Goal: Information Seeking & Learning: Find specific fact

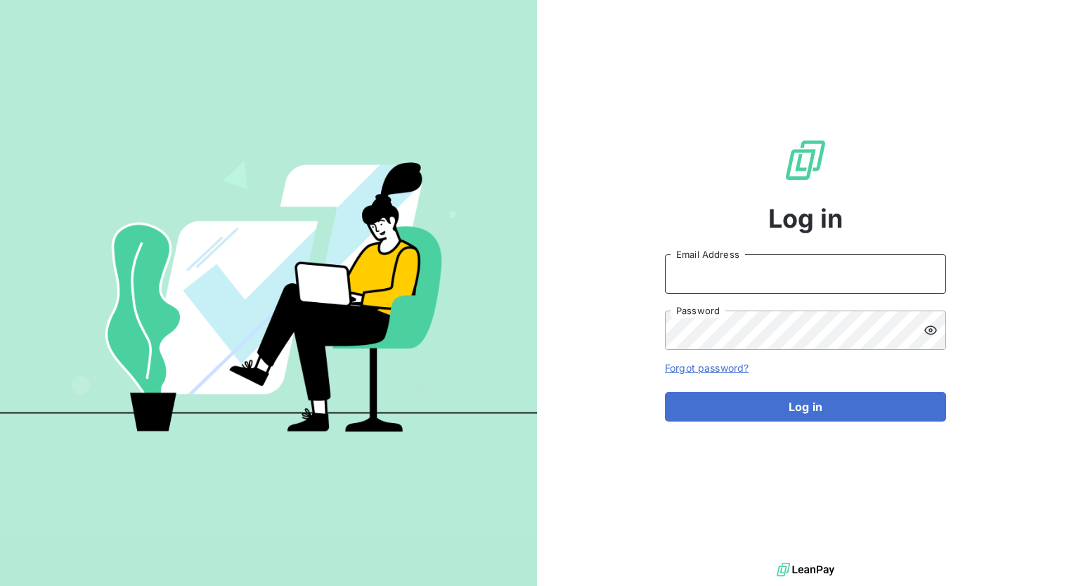
type input "minnie.nebbett@graitec.com"
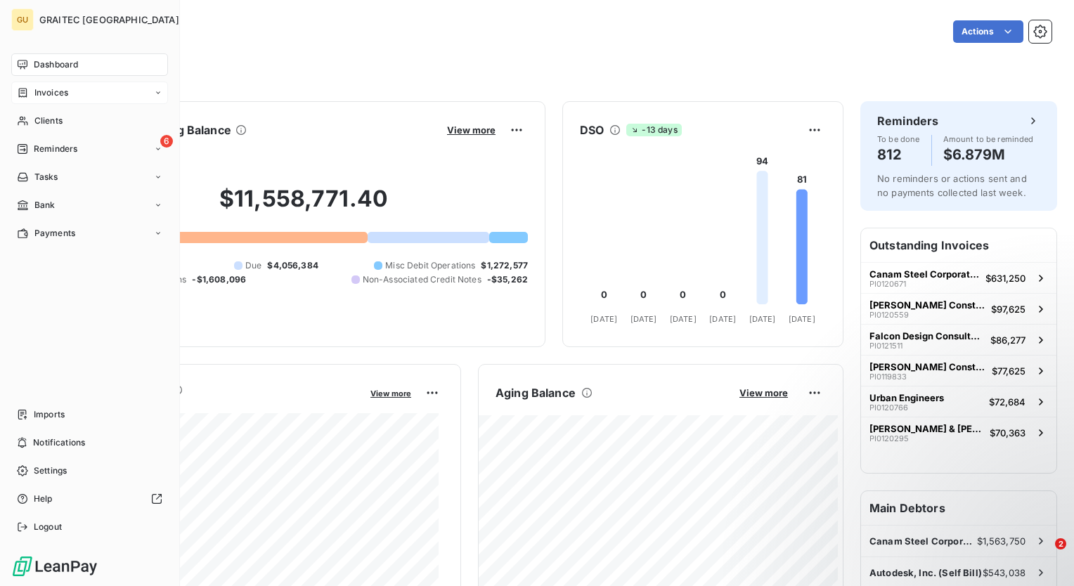
click at [96, 96] on div "Invoices" at bounding box center [89, 93] width 157 height 22
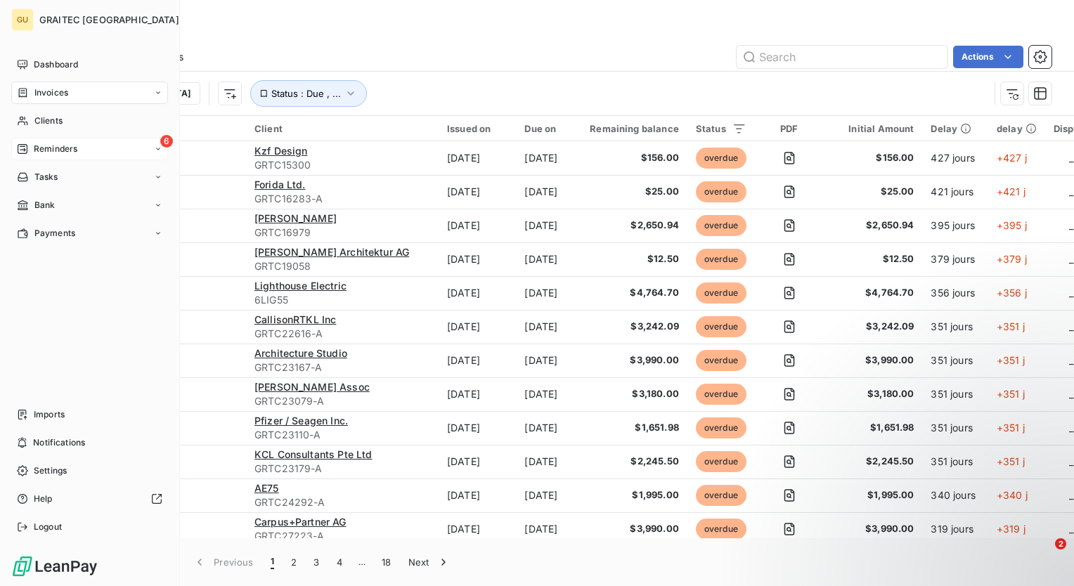
click at [34, 145] on span "Reminders" at bounding box center [56, 149] width 44 height 13
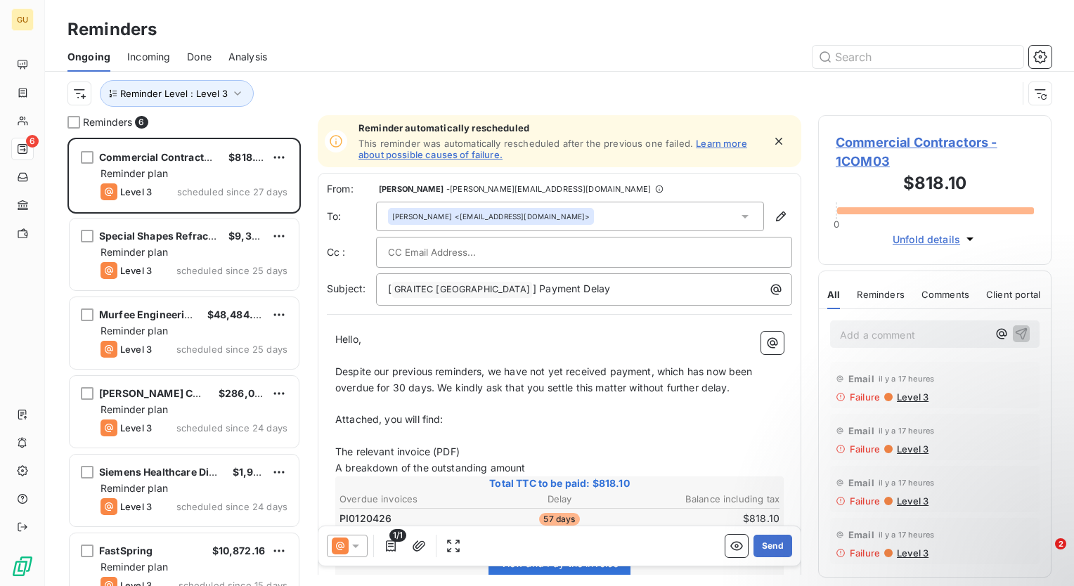
scroll to position [438, 222]
click at [601, 44] on div "Ongoing Incoming Done Analysis" at bounding box center [559, 57] width 1029 height 30
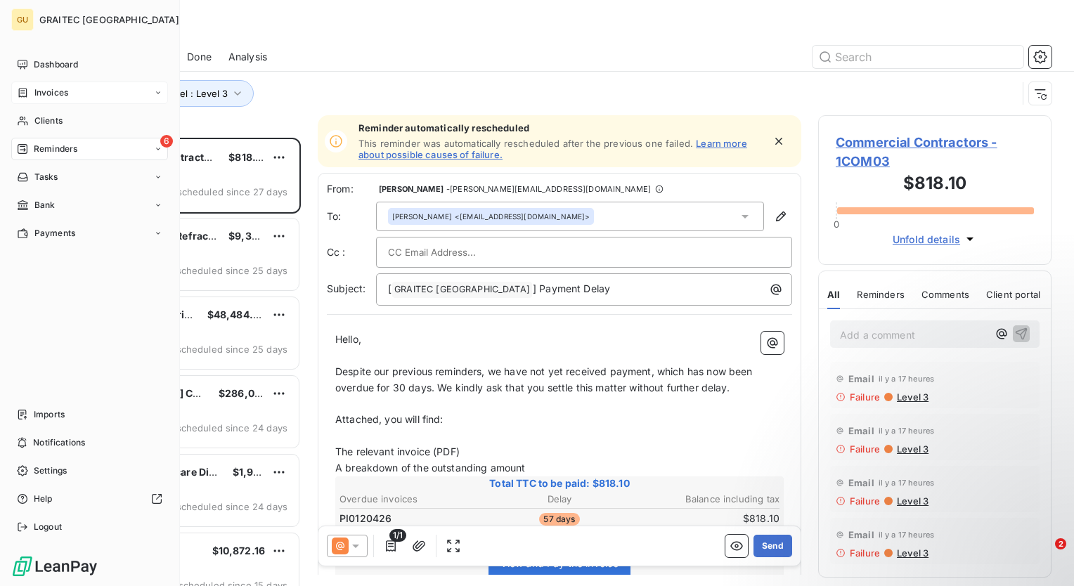
click at [51, 89] on span "Invoices" at bounding box center [51, 92] width 34 height 13
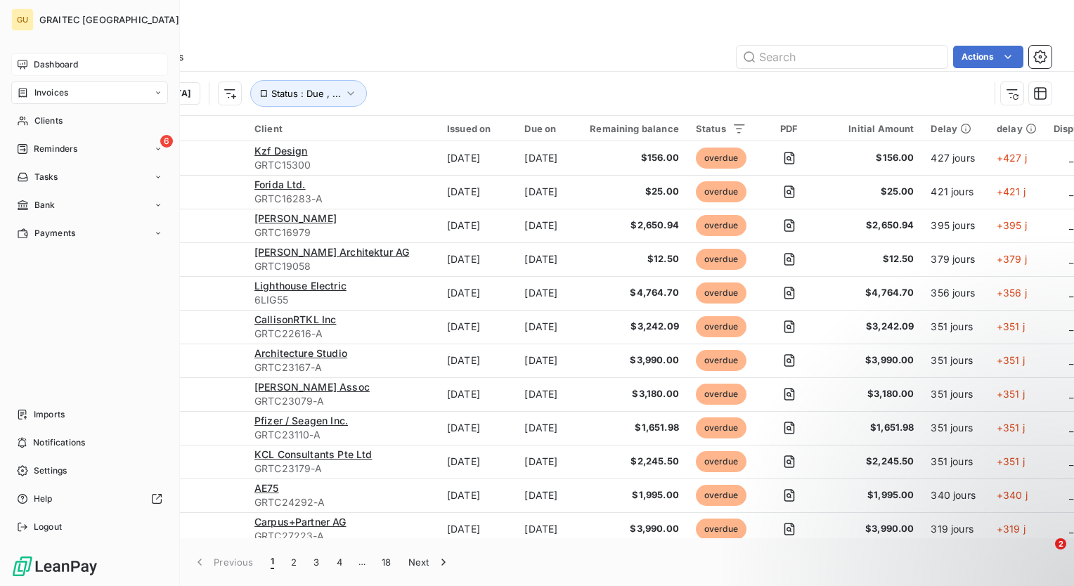
click at [49, 65] on span "Dashboard" at bounding box center [56, 64] width 44 height 13
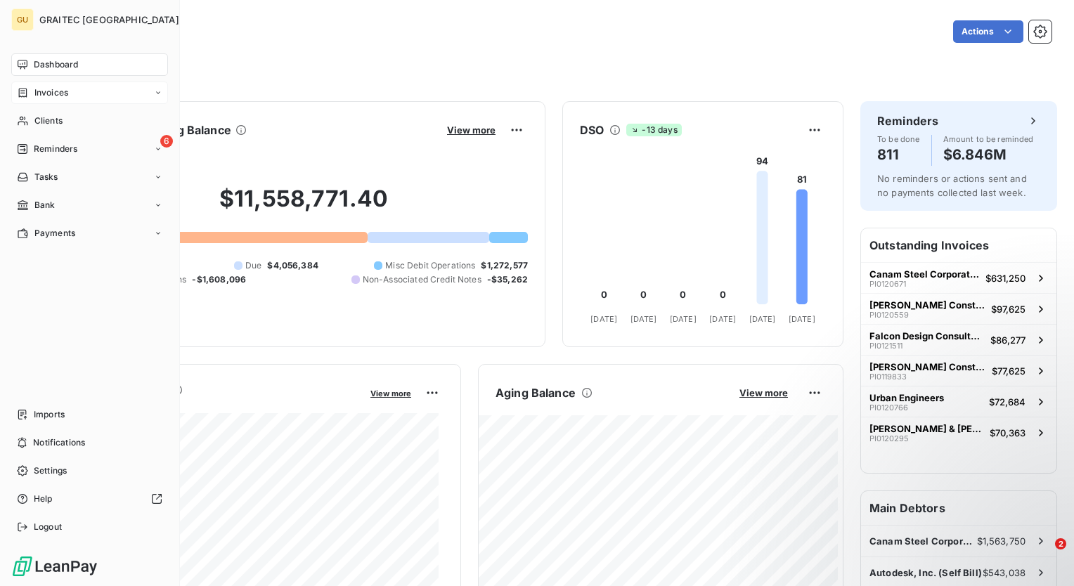
click at [74, 91] on div "Invoices" at bounding box center [89, 93] width 157 height 22
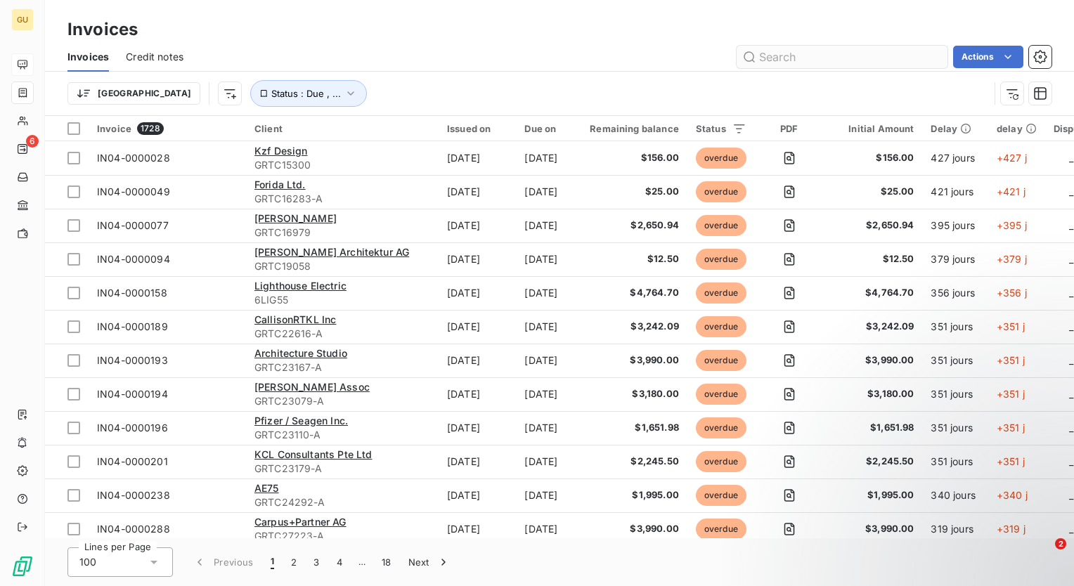
click at [829, 59] on input "text" at bounding box center [842, 57] width 211 height 22
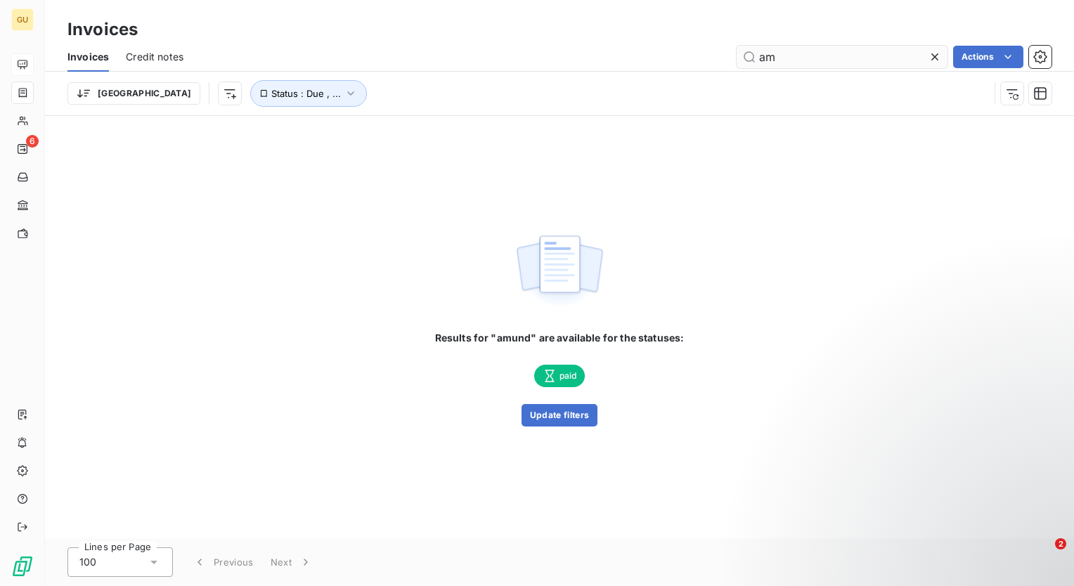
type input "a"
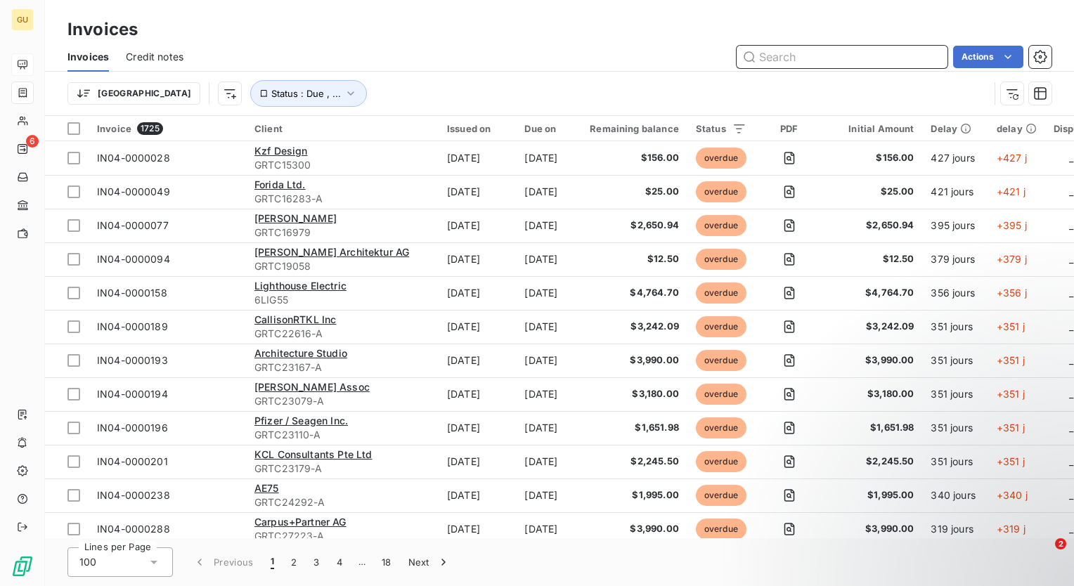
paste input "PI0121218"
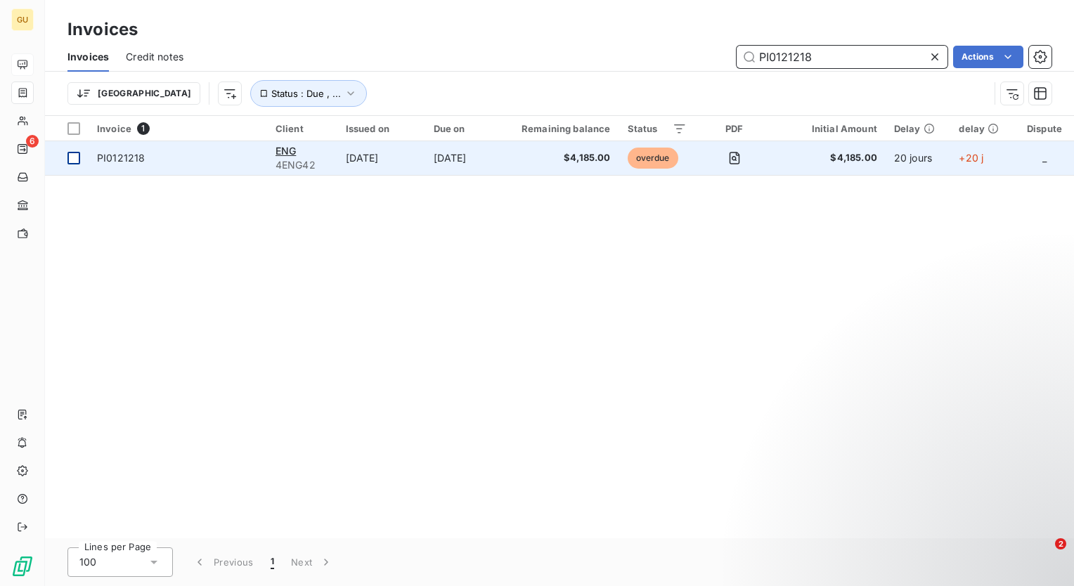
type input "PI0121218"
click at [73, 158] on div at bounding box center [73, 158] width 13 height 13
click at [287, 150] on span "ENG" at bounding box center [285, 151] width 20 height 12
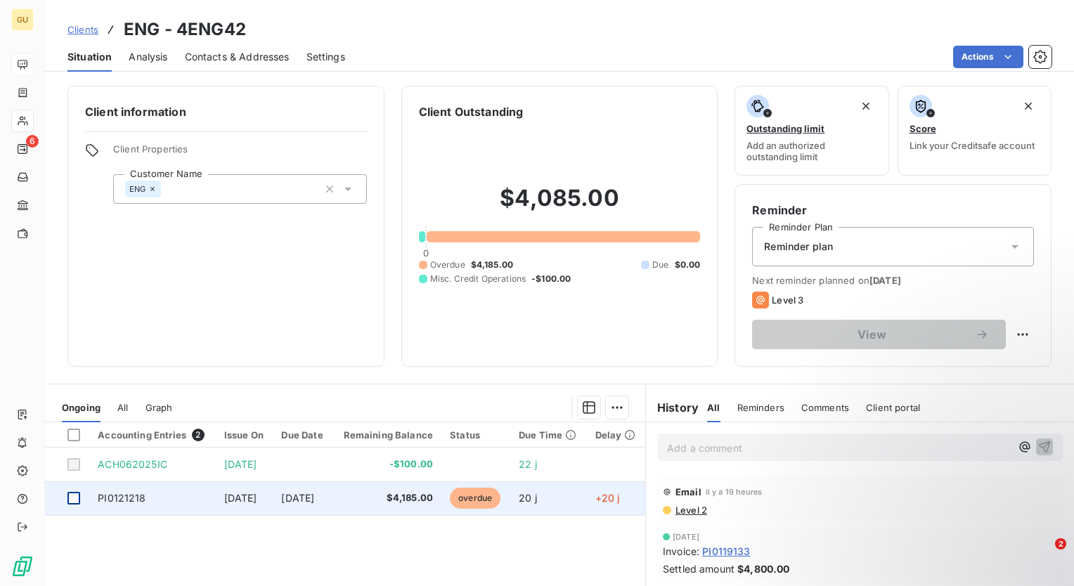
click at [79, 499] on div at bounding box center [73, 498] width 13 height 13
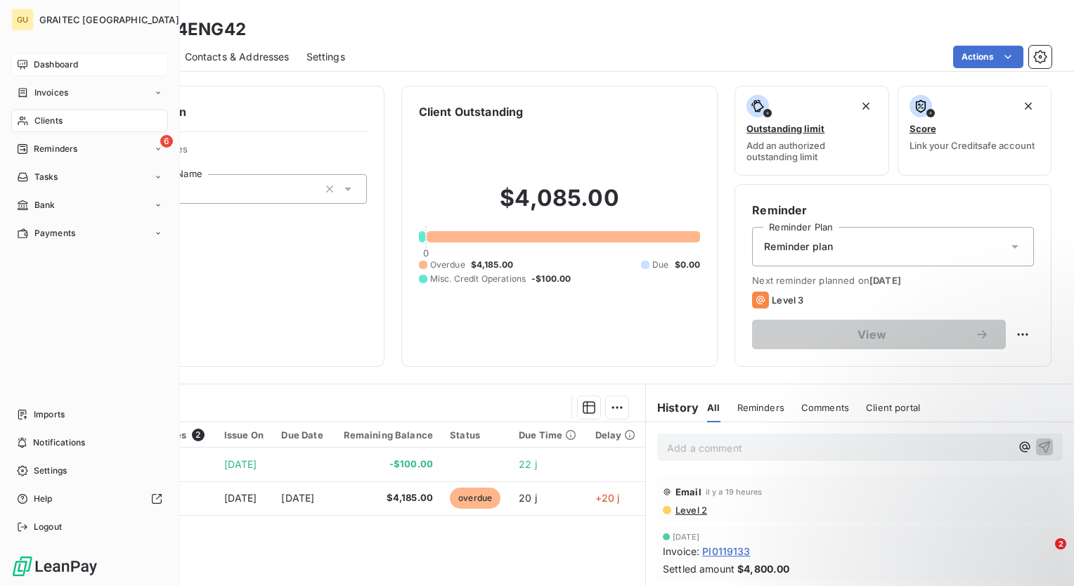
click at [51, 65] on span "Dashboard" at bounding box center [56, 64] width 44 height 13
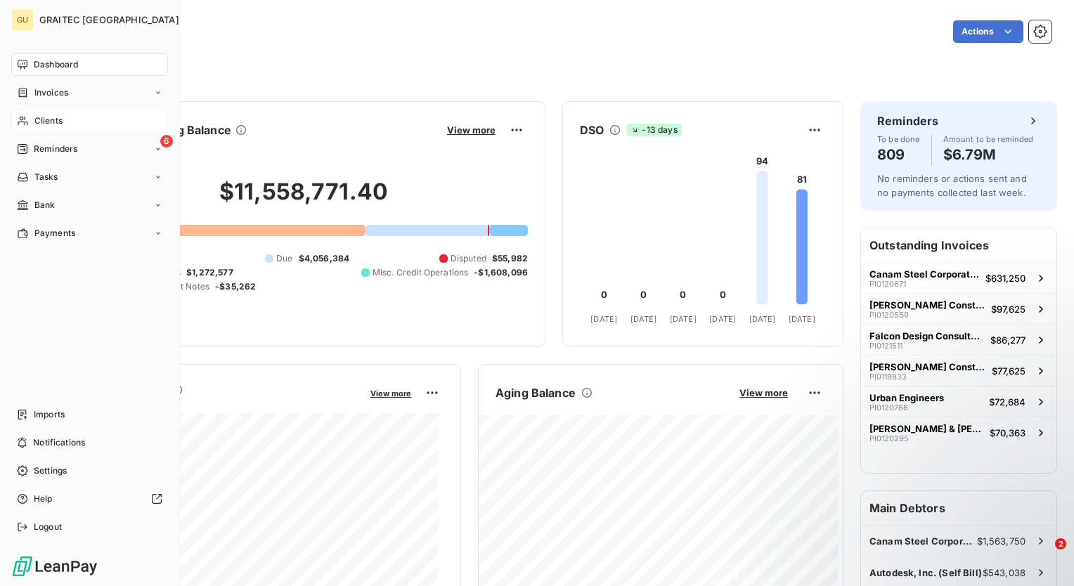
click at [65, 121] on div "Clients" at bounding box center [89, 121] width 157 height 22
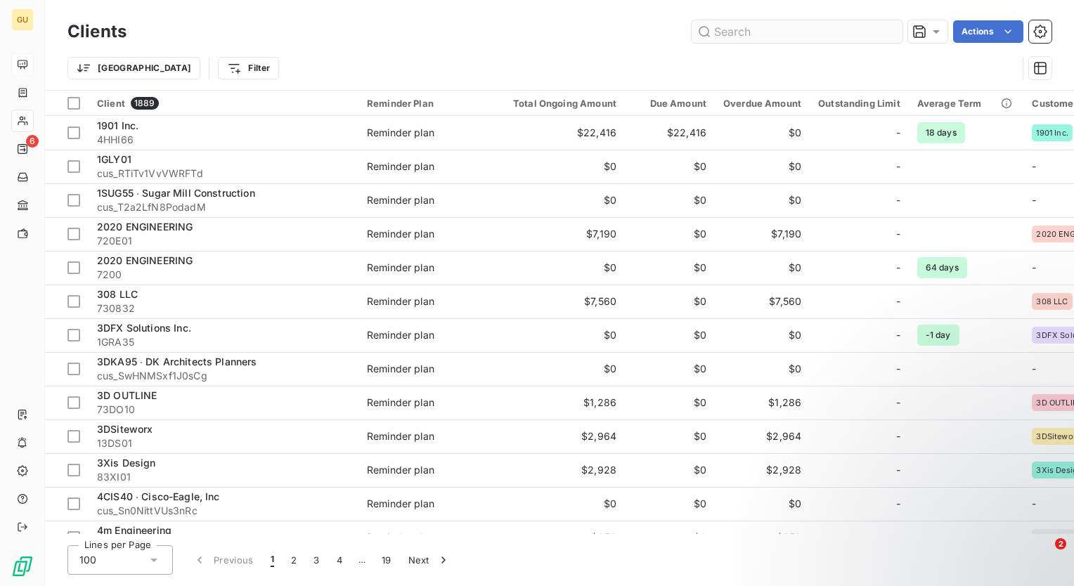
click at [732, 38] on input "text" at bounding box center [797, 31] width 211 height 22
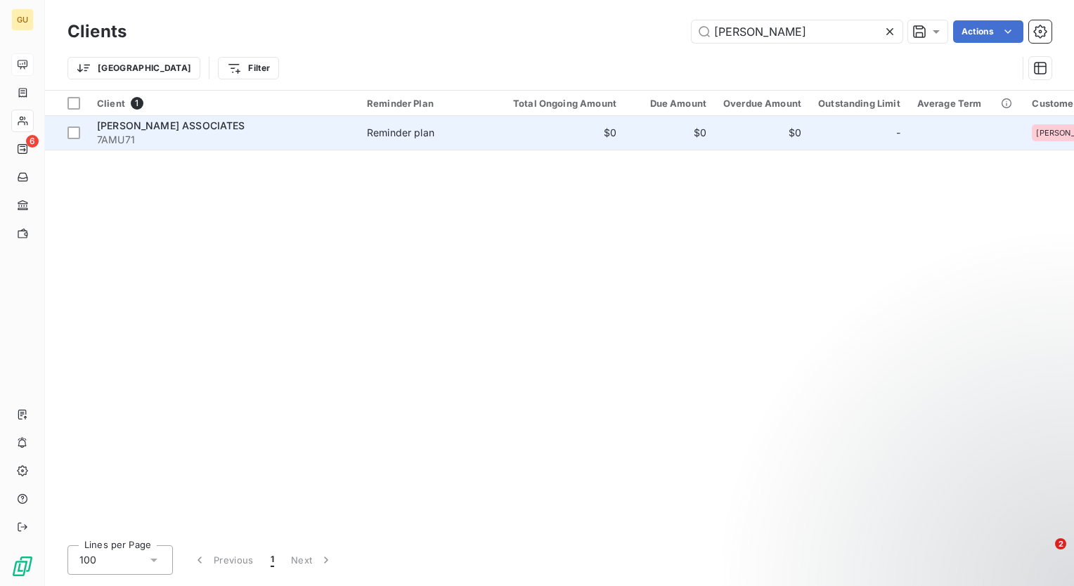
type input "amundsen"
click at [166, 122] on span "AMUNDSEN ASSOCIATES" at bounding box center [171, 125] width 148 height 12
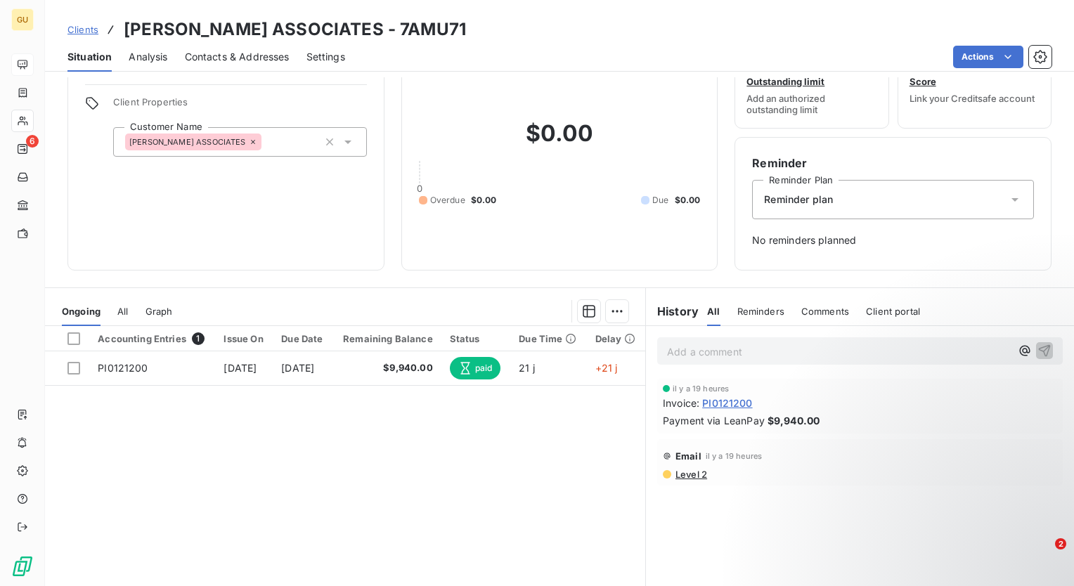
scroll to position [70, 0]
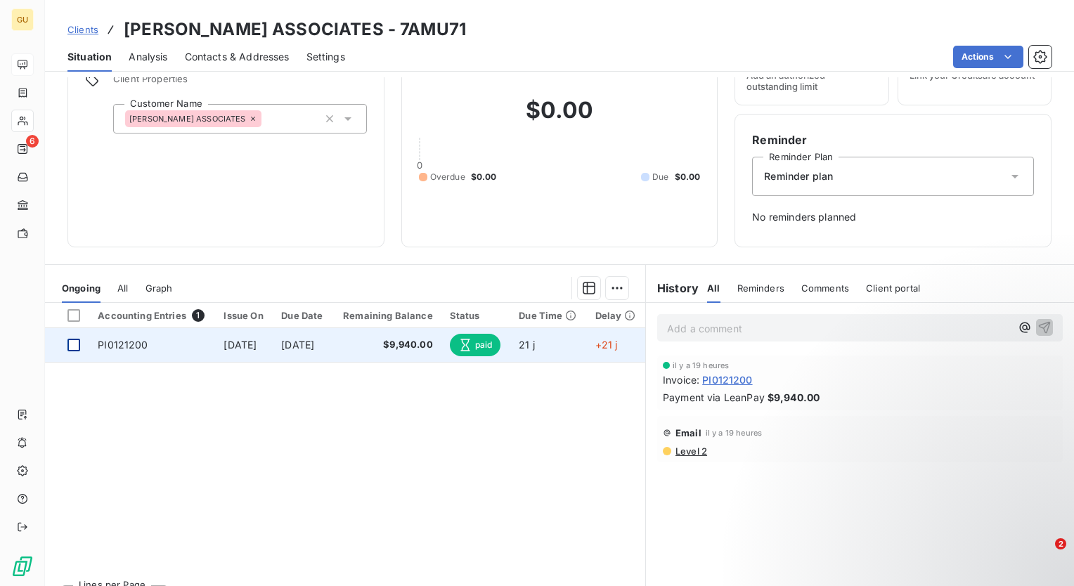
click at [75, 347] on div at bounding box center [73, 345] width 13 height 13
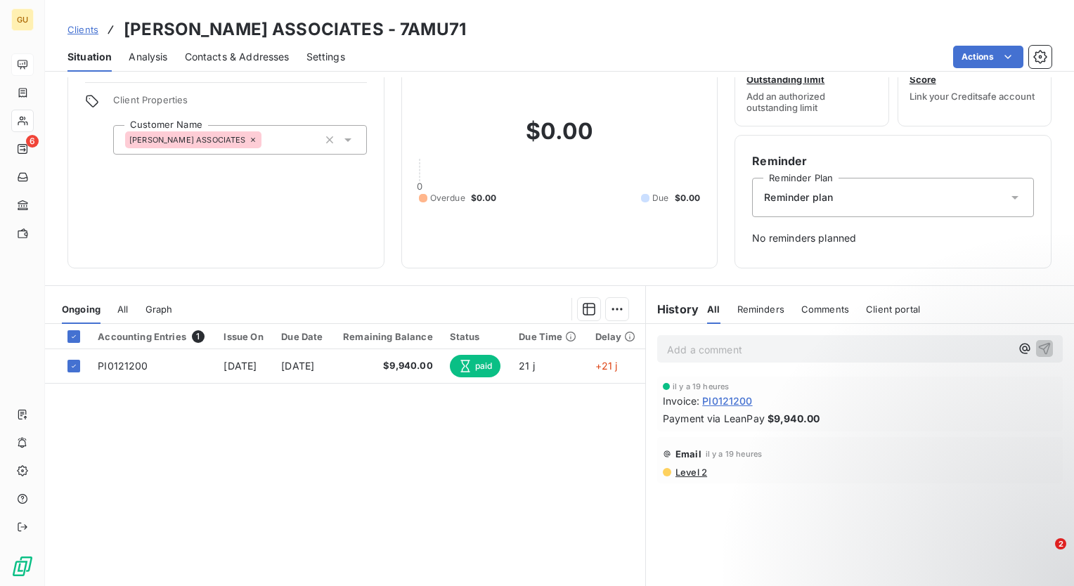
scroll to position [98, 0]
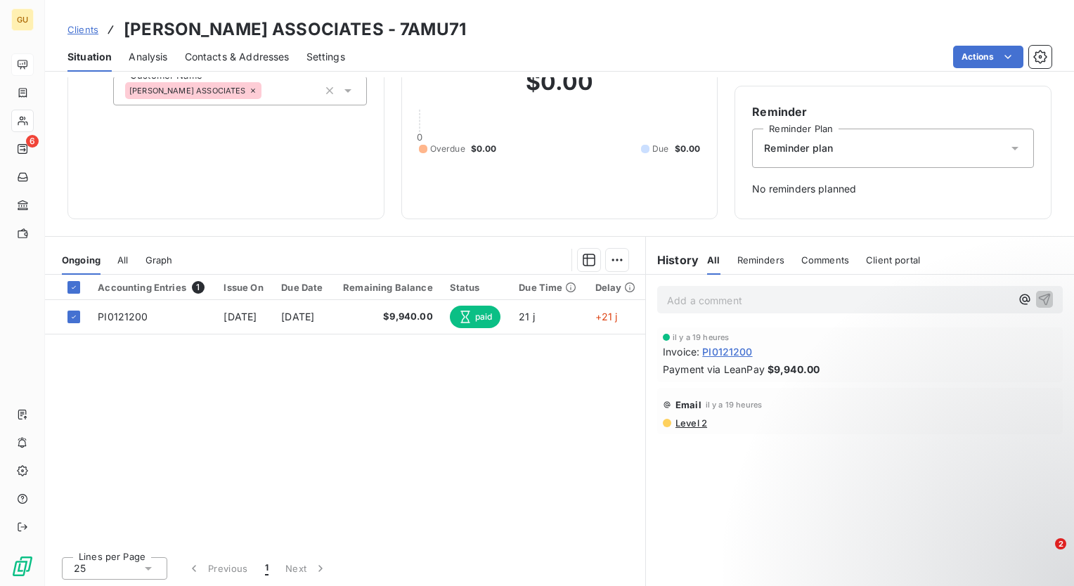
click at [717, 351] on span "PI0121200" at bounding box center [727, 351] width 50 height 15
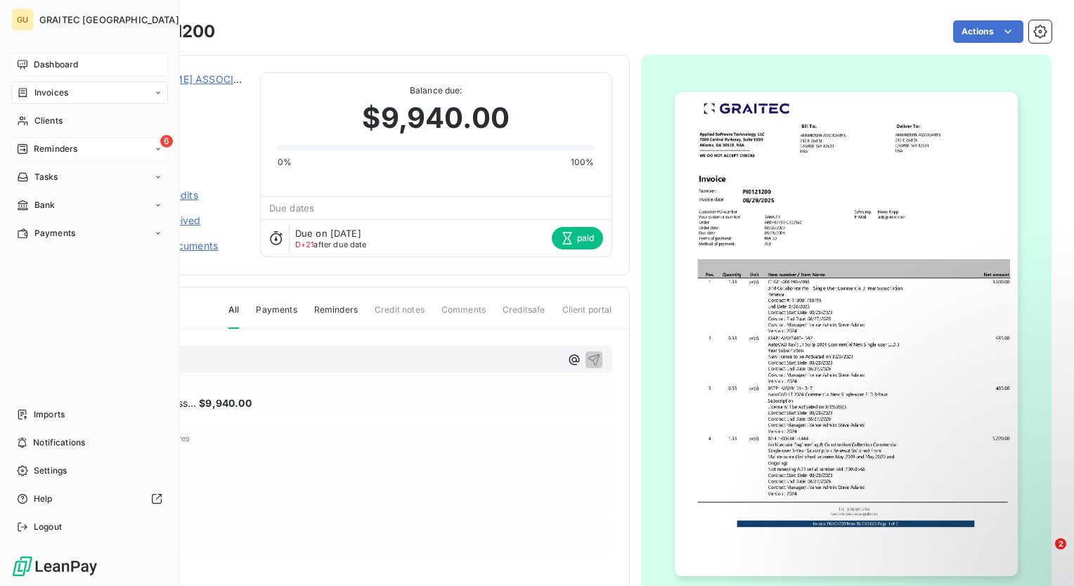
click at [155, 153] on div "6 Reminders" at bounding box center [89, 149] width 157 height 22
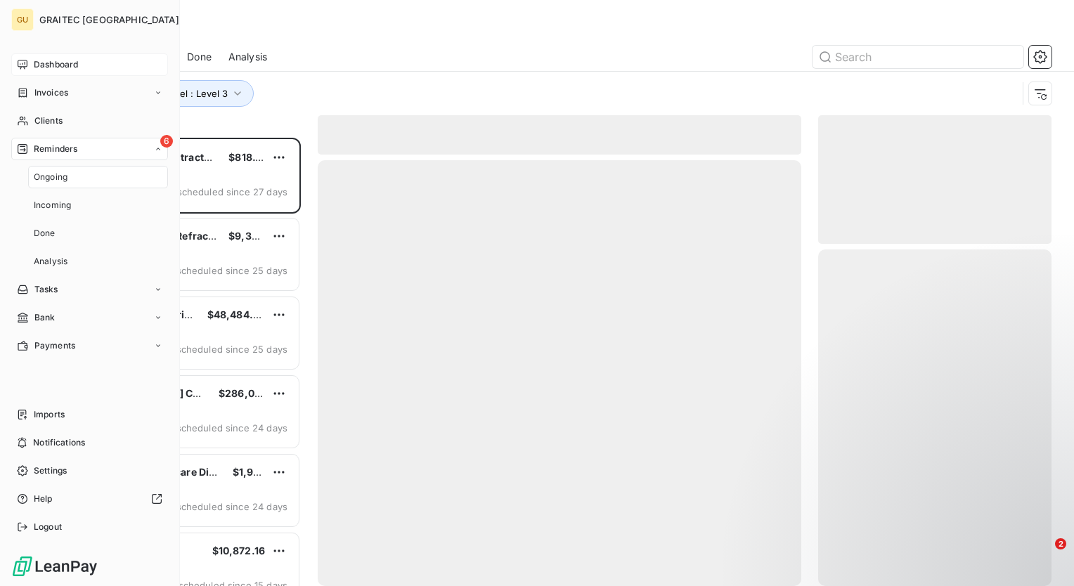
scroll to position [438, 222]
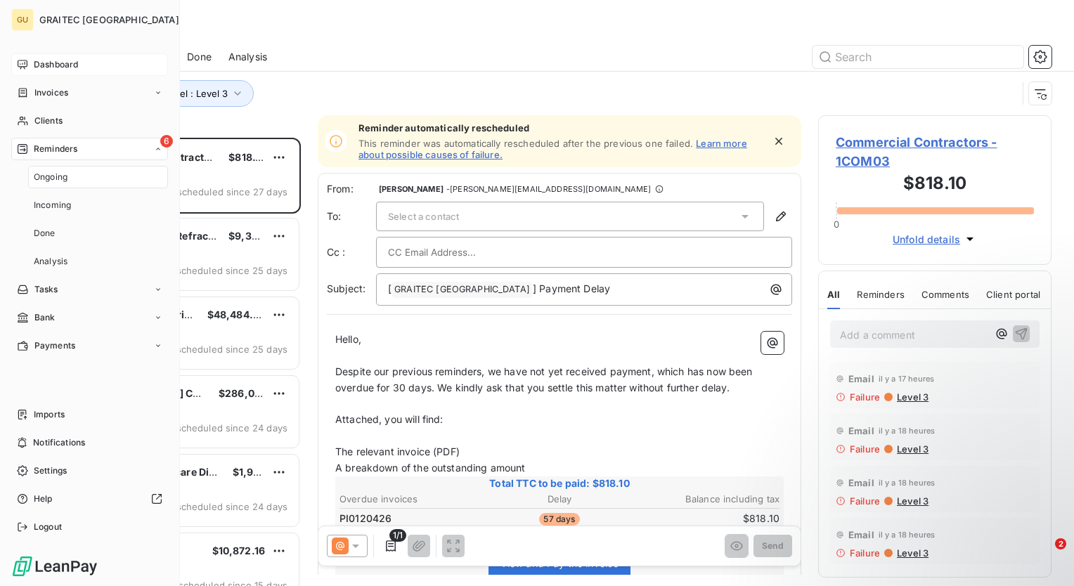
click at [118, 153] on div "6 Reminders" at bounding box center [89, 149] width 157 height 22
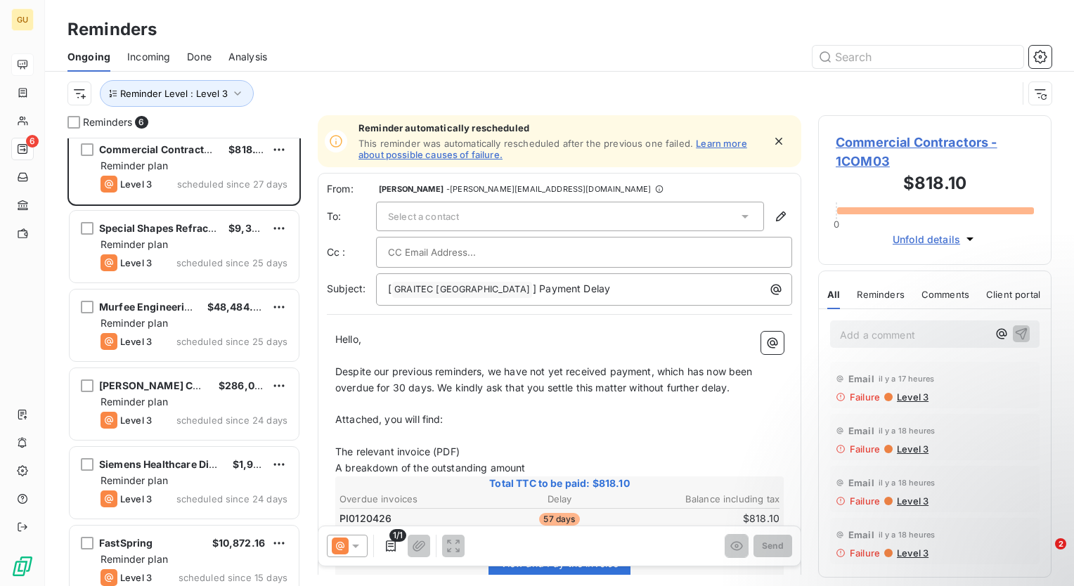
scroll to position [0, 0]
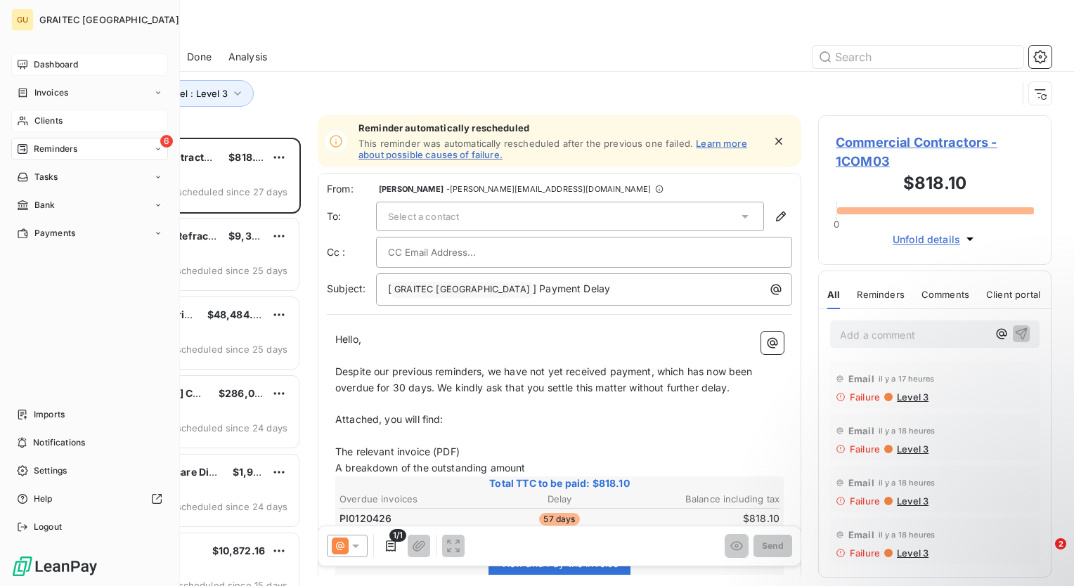
click at [61, 122] on span "Clients" at bounding box center [48, 121] width 28 height 13
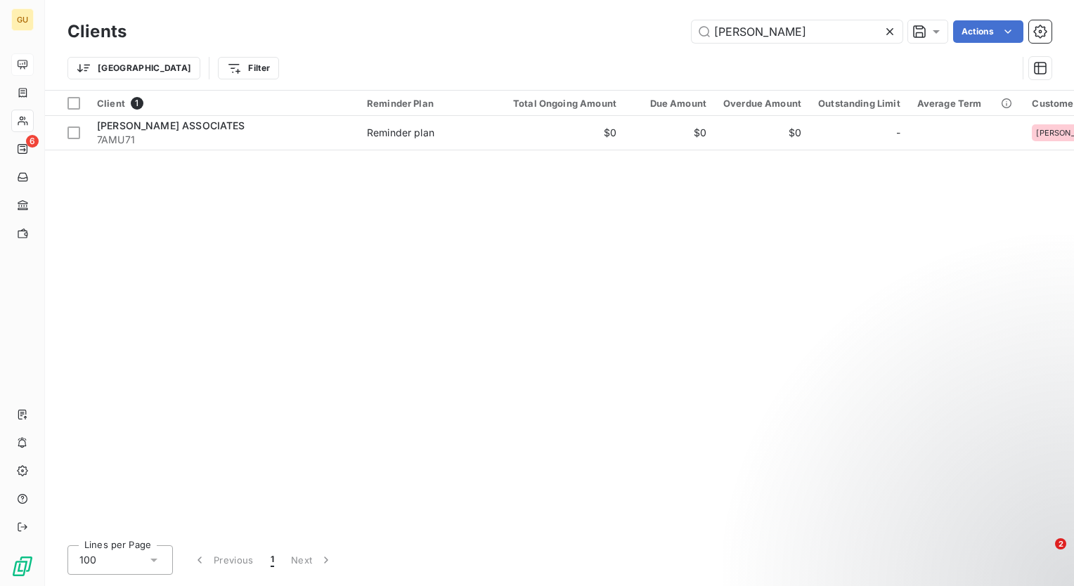
drag, startPoint x: 782, startPoint y: 39, endPoint x: 681, endPoint y: 60, distance: 103.4
click at [681, 60] on div "Clients amundsen Actions Trier Filter" at bounding box center [559, 53] width 984 height 73
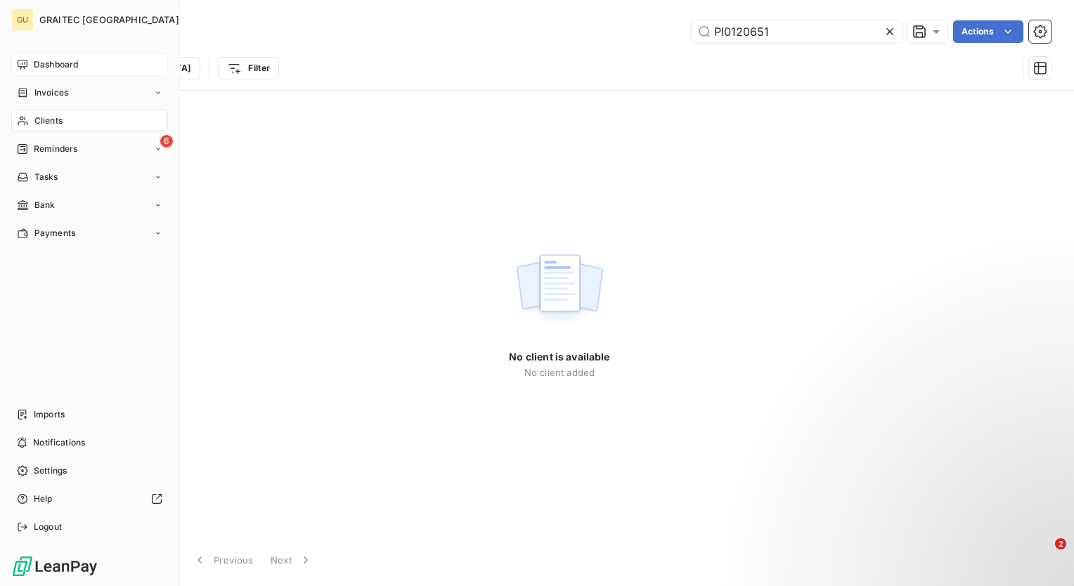
type input "PI0120651"
click at [52, 94] on span "Invoices" at bounding box center [51, 92] width 34 height 13
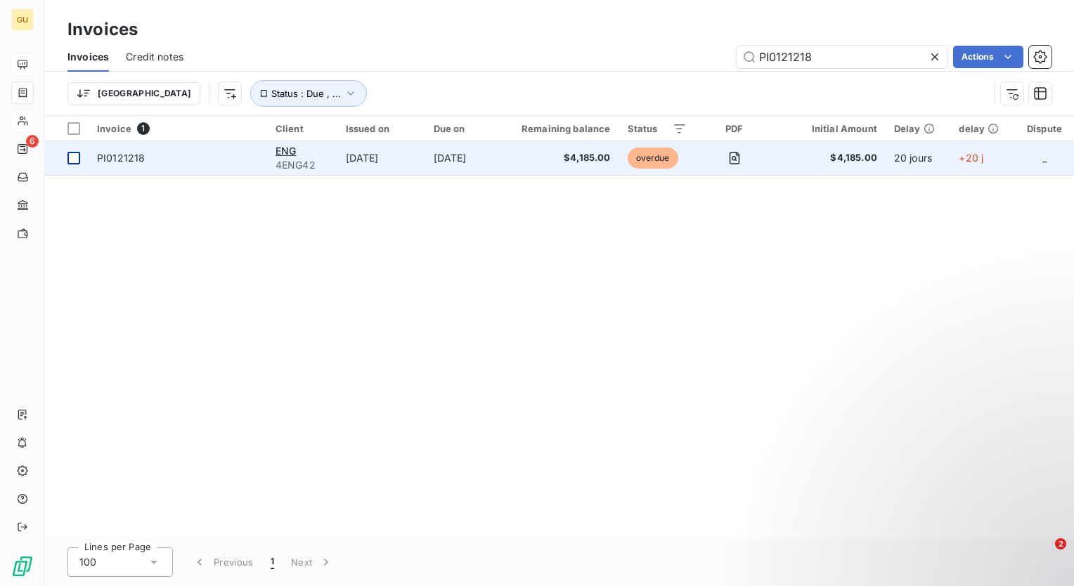
click at [74, 157] on div at bounding box center [73, 158] width 13 height 13
click at [739, 159] on icon "button" at bounding box center [734, 158] width 11 height 13
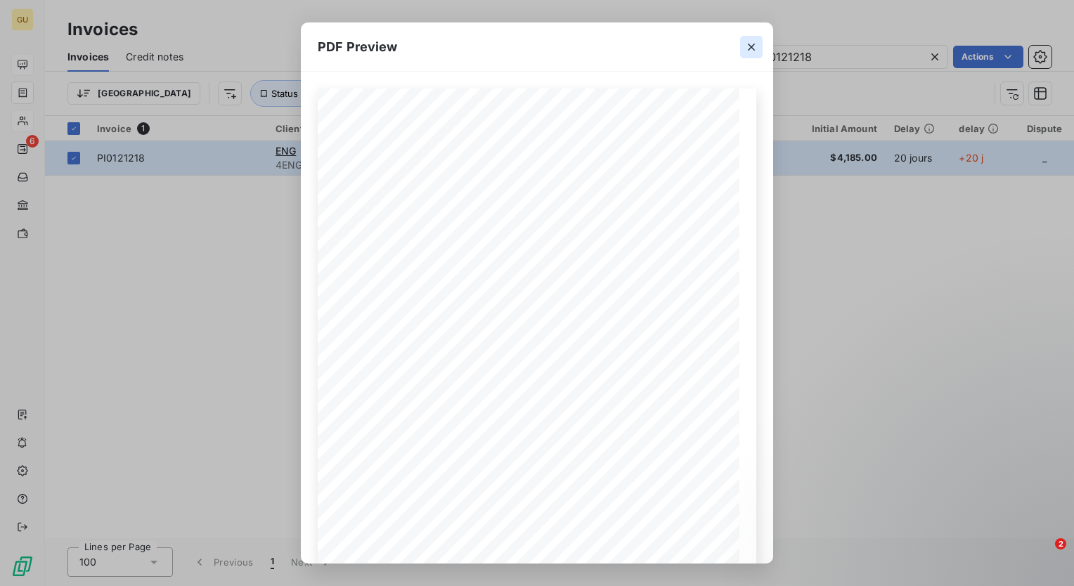
click at [753, 49] on icon "button" at bounding box center [751, 47] width 7 height 7
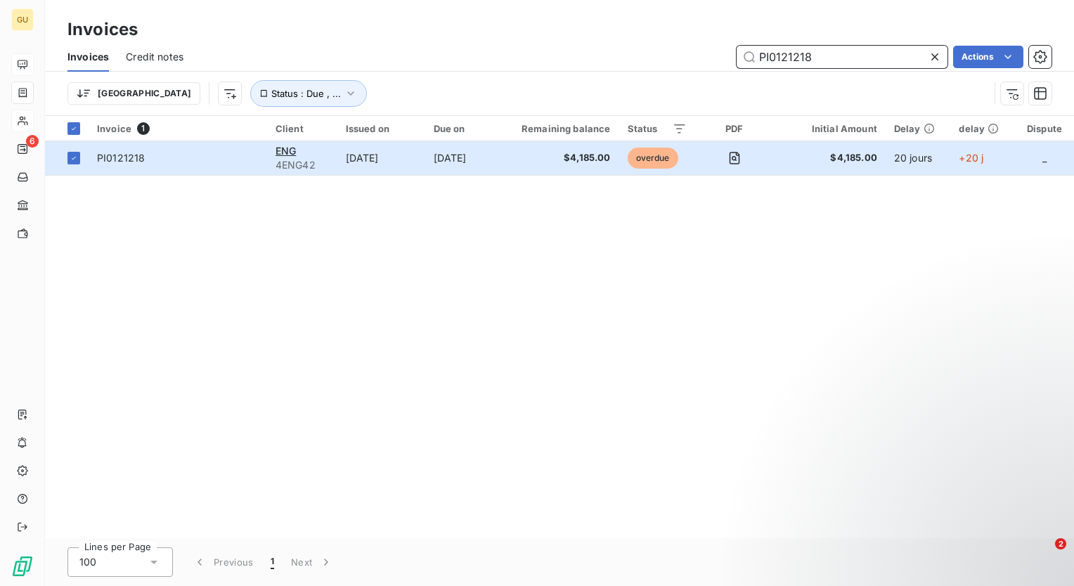
drag, startPoint x: 822, startPoint y: 51, endPoint x: 655, endPoint y: 42, distance: 167.5
click at [656, 39] on div "Invoices Invoices Credit notes PI0121218 Actions Trier Status : Due , ..." at bounding box center [559, 58] width 1029 height 116
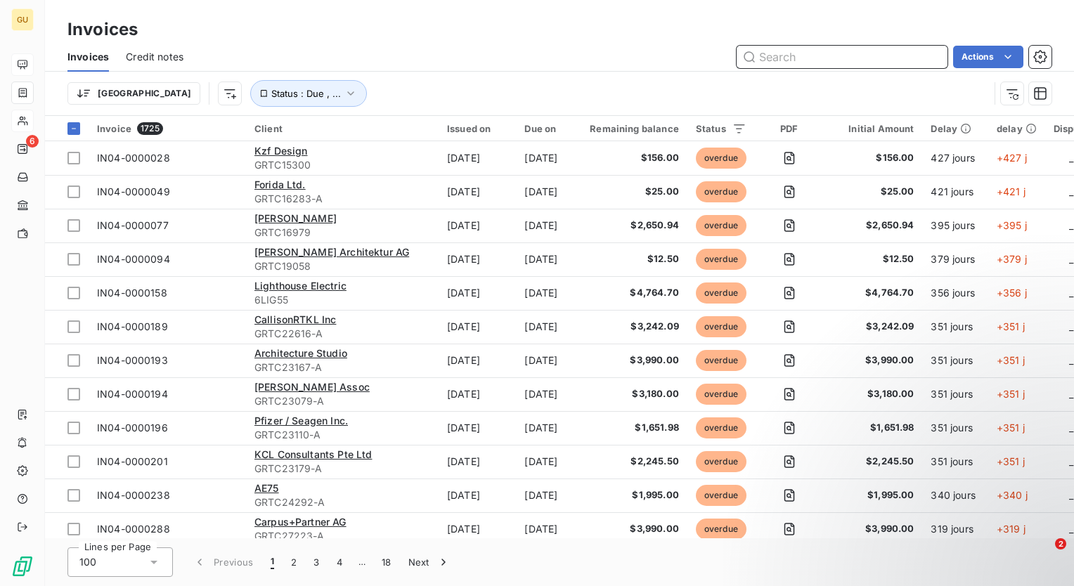
paste input "PI0120651"
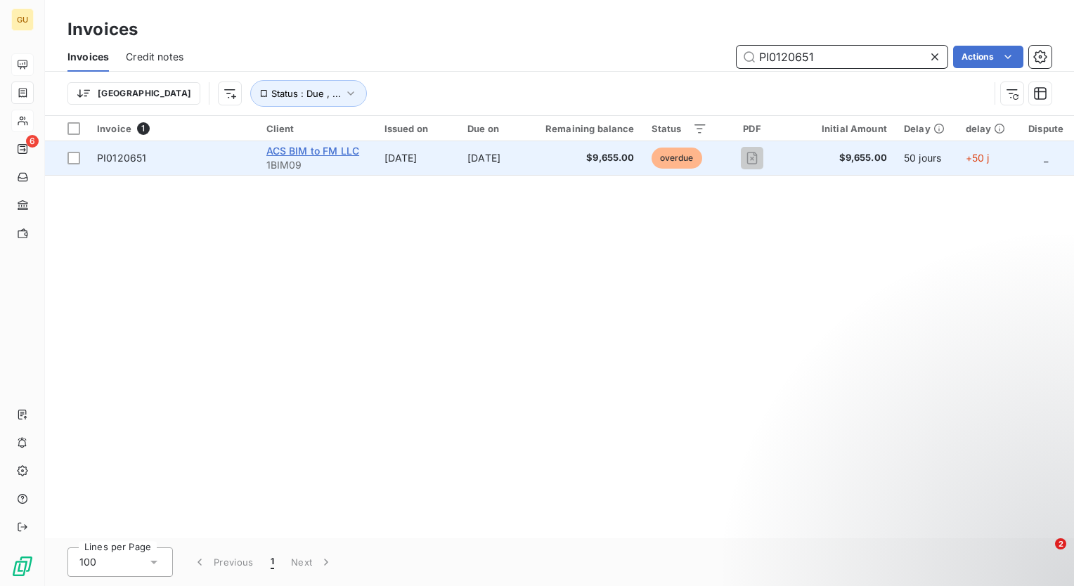
type input "PI0120651"
click at [302, 151] on span "ACS BIM to FM LLC" at bounding box center [312, 151] width 93 height 12
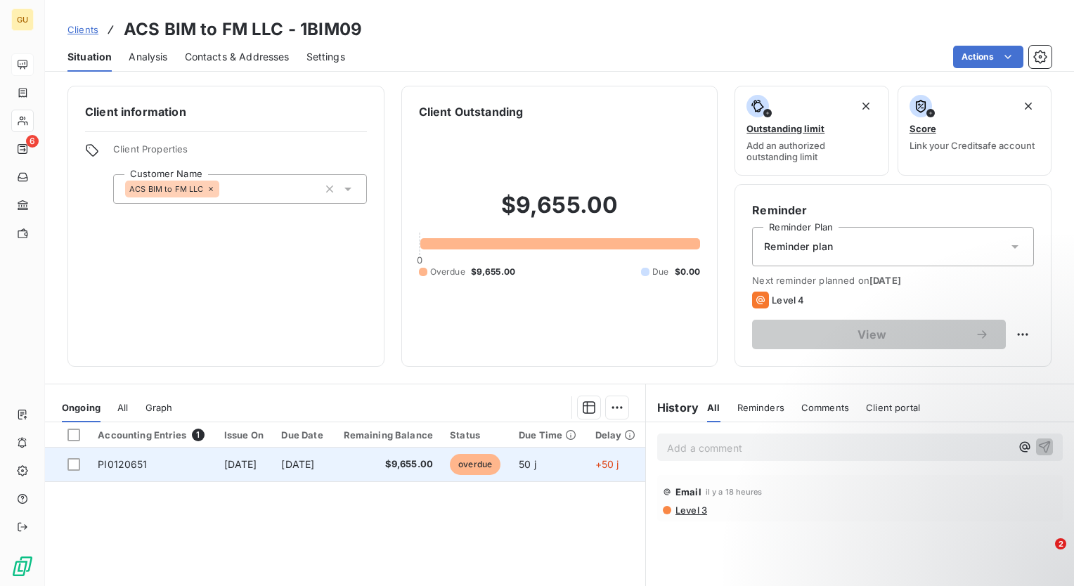
click at [76, 470] on td at bounding box center [67, 465] width 44 height 34
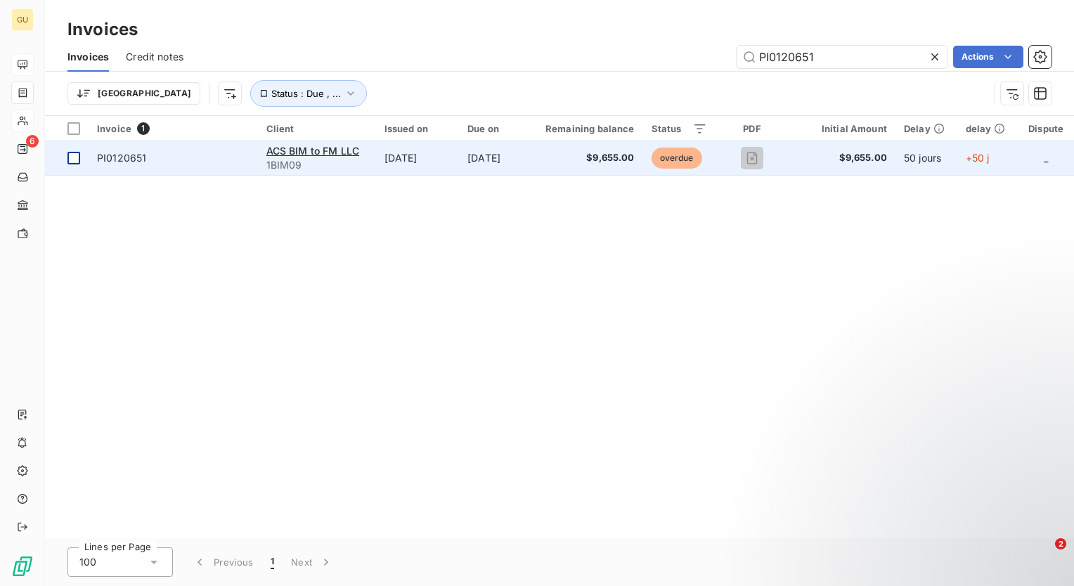
click at [79, 155] on div at bounding box center [73, 158] width 13 height 13
click at [342, 154] on span "ACS BIM to FM LLC" at bounding box center [312, 151] width 93 height 12
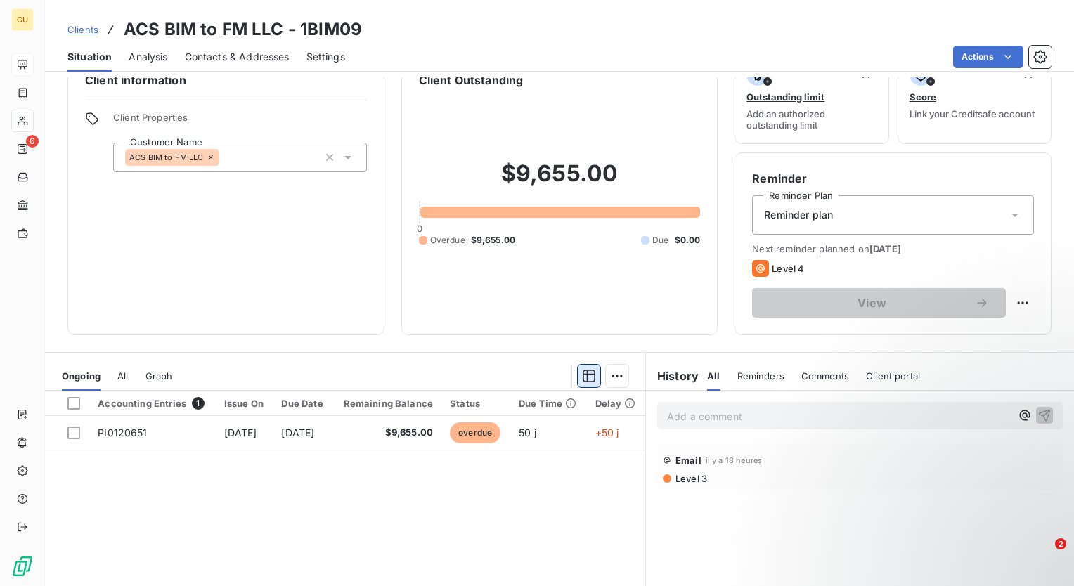
scroll to position [8, 0]
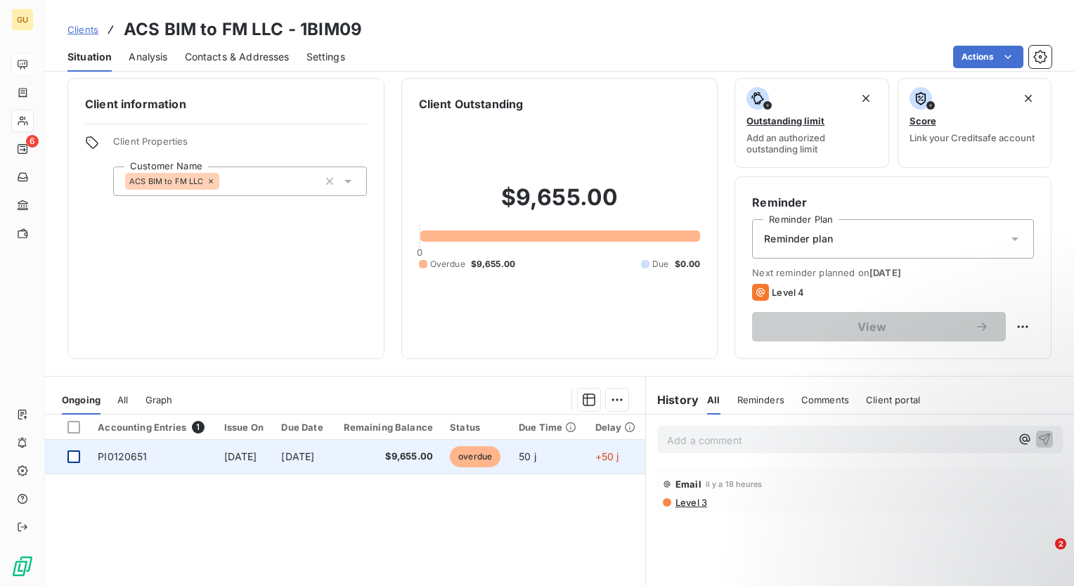
click at [79, 460] on div at bounding box center [73, 456] width 13 height 13
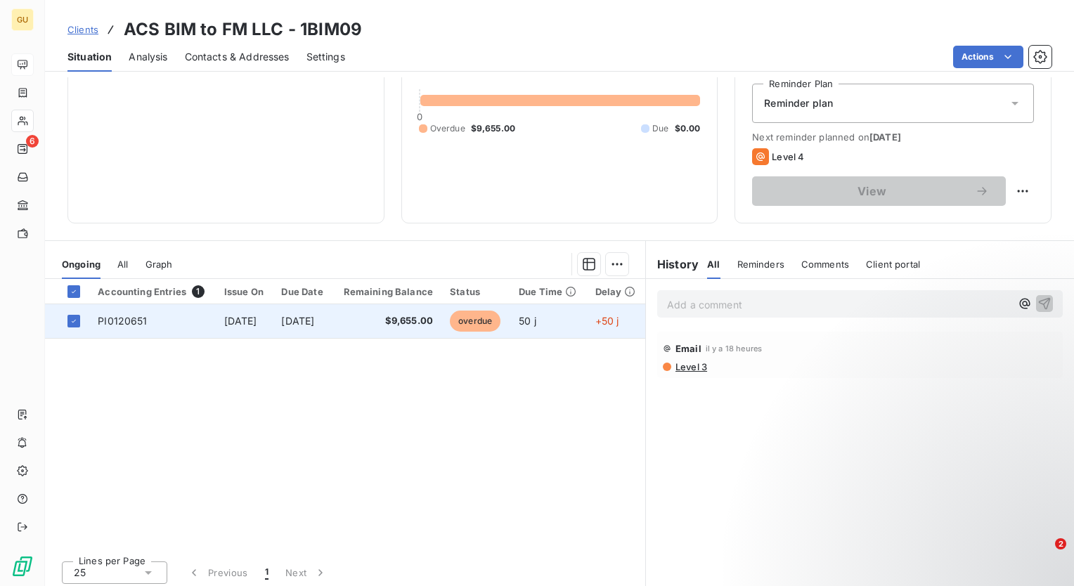
scroll to position [148, 0]
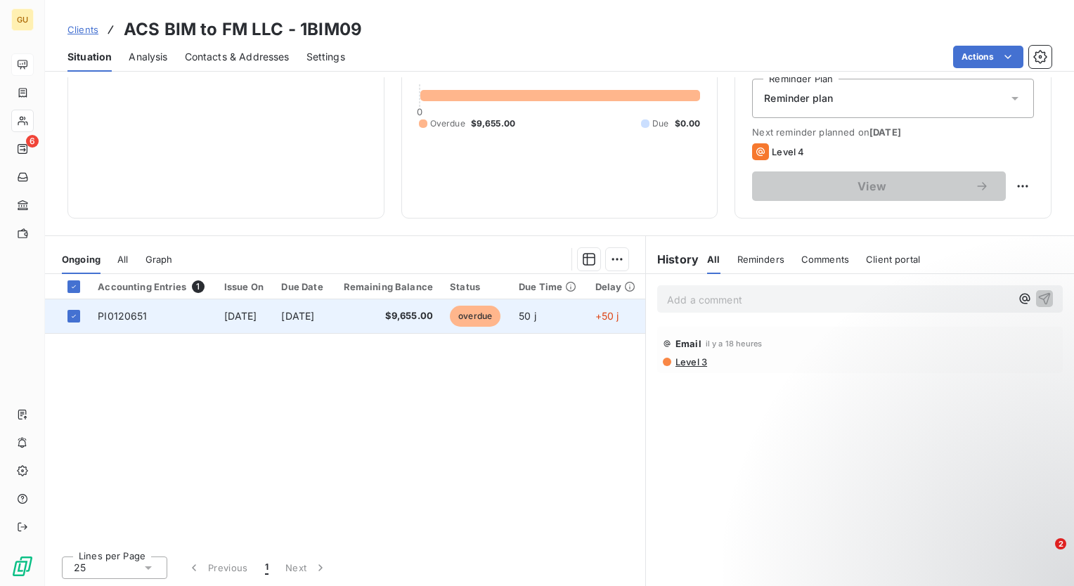
click at [122, 311] on span "PI0120651" at bounding box center [122, 316] width 49 height 12
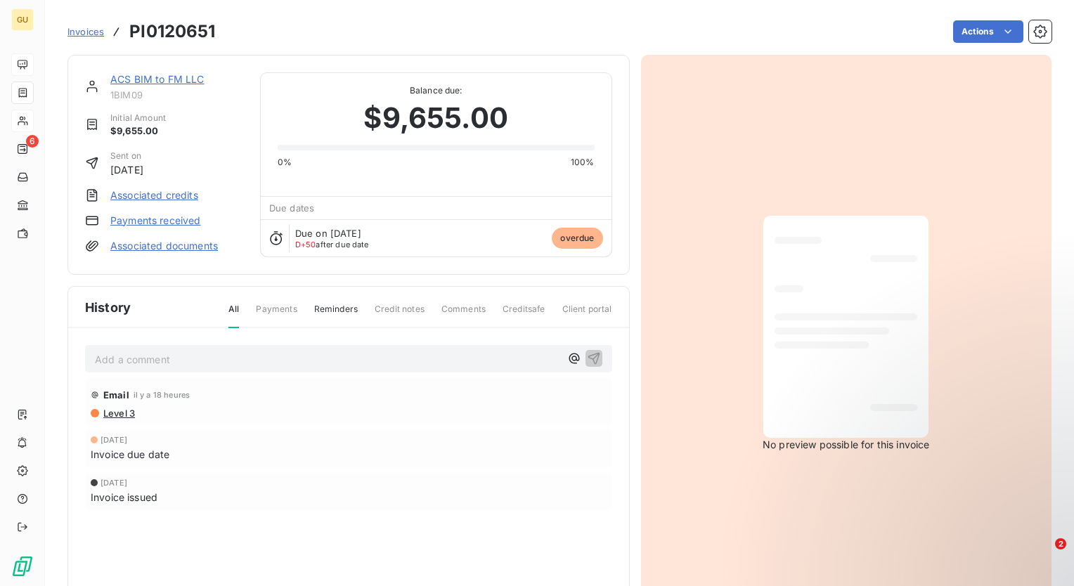
click at [122, 309] on span "History" at bounding box center [108, 307] width 46 height 19
drag, startPoint x: 222, startPoint y: 32, endPoint x: 131, endPoint y: 36, distance: 90.7
click at [131, 36] on div "Invoices PI0120651 Actions" at bounding box center [559, 32] width 984 height 30
copy section "PI0120651 Actions"
